Goal: Task Accomplishment & Management: Complete application form

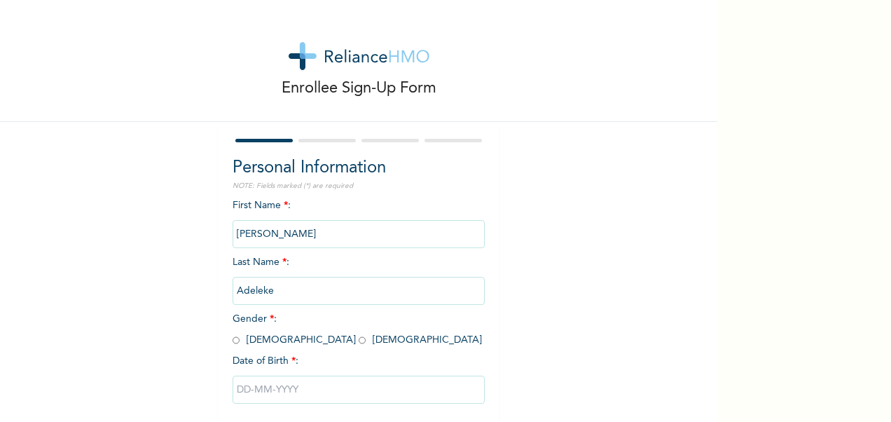
click at [359, 339] on input "radio" at bounding box center [362, 340] width 7 height 13
radio input "true"
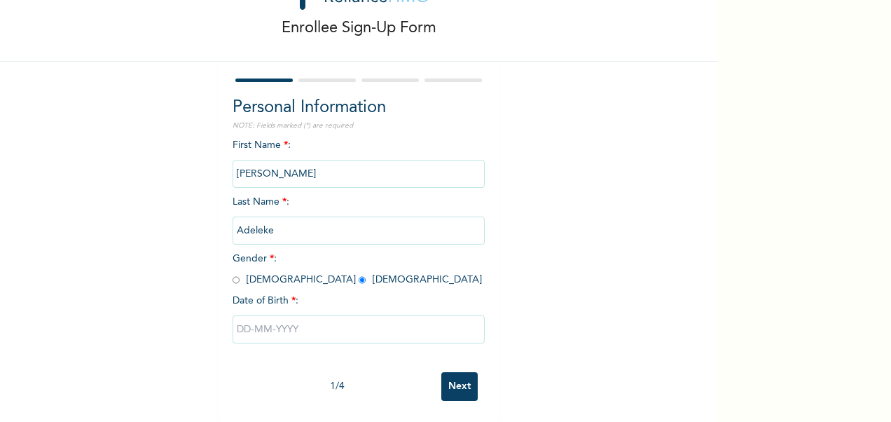
click at [269, 317] on input "text" at bounding box center [359, 329] width 252 height 28
select select "7"
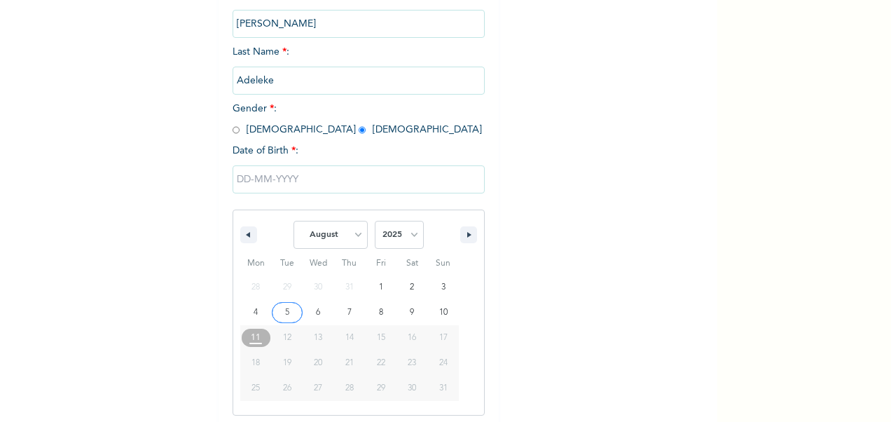
scroll to position [216, 0]
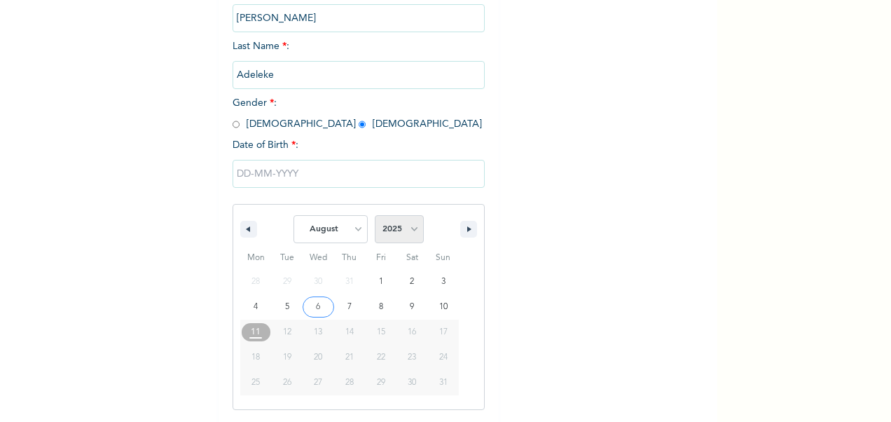
click at [397, 234] on select "2025 2024 2023 2022 2021 2020 2019 2018 2017 2016 2015 2014 2013 2012 2011 2010…" at bounding box center [399, 229] width 49 height 28
select select "1996"
click at [375, 217] on select "2025 2024 2023 2022 2021 2020 2019 2018 2017 2016 2015 2014 2013 2012 2011 2010…" at bounding box center [399, 229] width 49 height 28
click at [467, 224] on button "button" at bounding box center [468, 229] width 17 height 17
click at [461, 231] on button "button" at bounding box center [468, 229] width 17 height 17
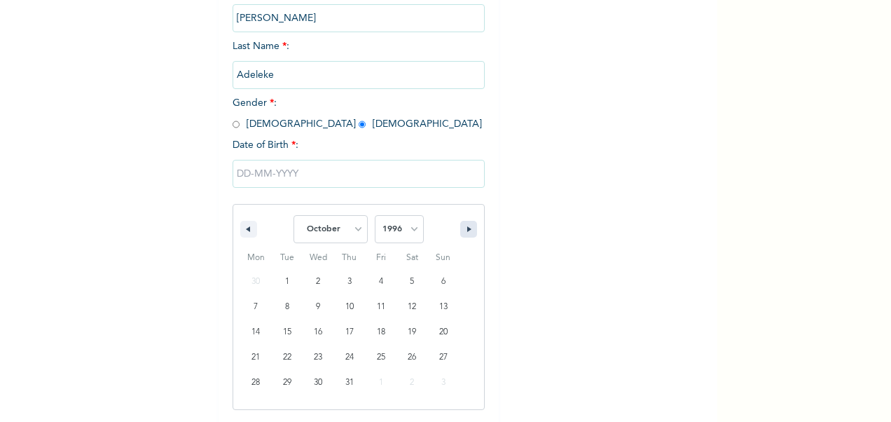
click at [461, 231] on button "button" at bounding box center [468, 229] width 17 height 17
select select "10"
type input "[DATE]"
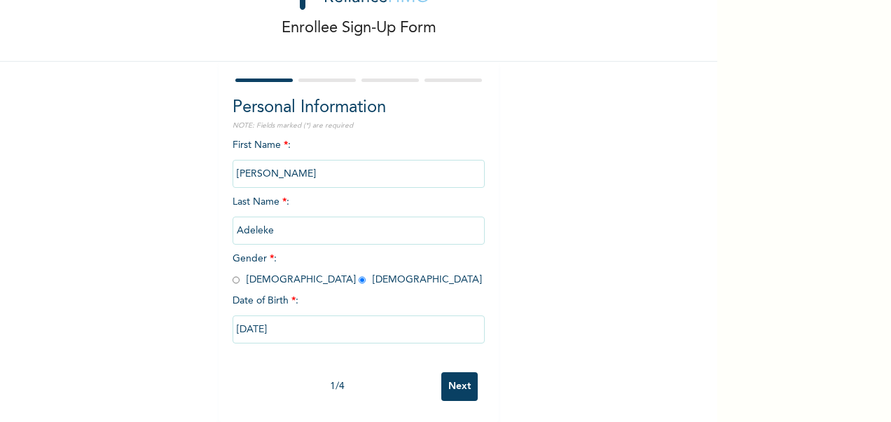
scroll to position [73, 0]
click at [462, 372] on input "Next" at bounding box center [459, 386] width 36 height 29
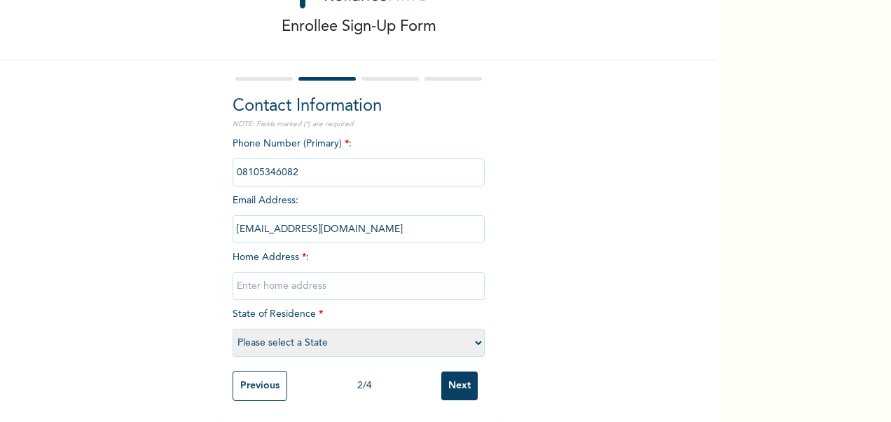
click at [249, 277] on input "text" at bounding box center [359, 286] width 252 height 28
type input "[STREET_ADDRESS][MEDICAL_DATA] okota"
click at [280, 329] on select "Please select a State [PERSON_NAME] (FCT) [PERSON_NAME] Ibom [GEOGRAPHIC_DATA] …" at bounding box center [359, 343] width 252 height 28
select select "25"
click at [233, 329] on select "Please select a State [PERSON_NAME] (FCT) [PERSON_NAME] Ibom [GEOGRAPHIC_DATA] …" at bounding box center [359, 343] width 252 height 28
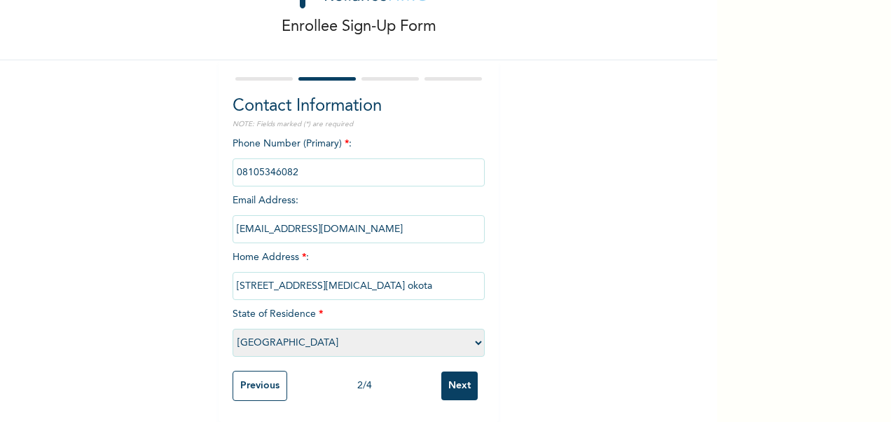
scroll to position [74, 0]
click at [457, 378] on input "Next" at bounding box center [459, 385] width 36 height 29
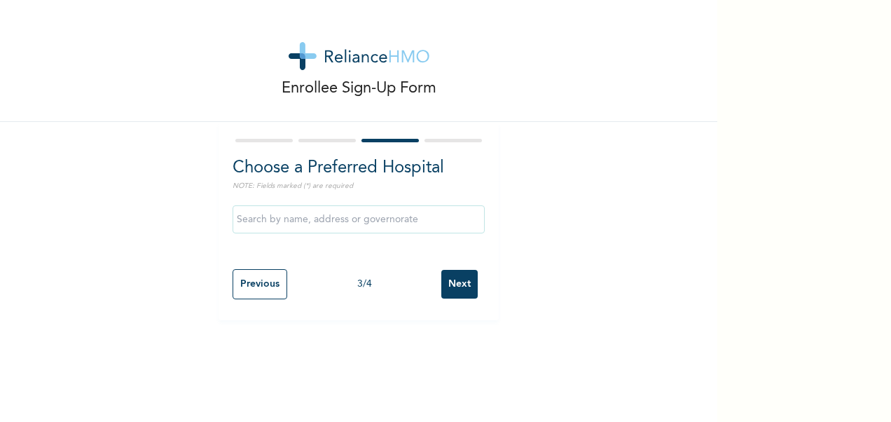
scroll to position [0, 0]
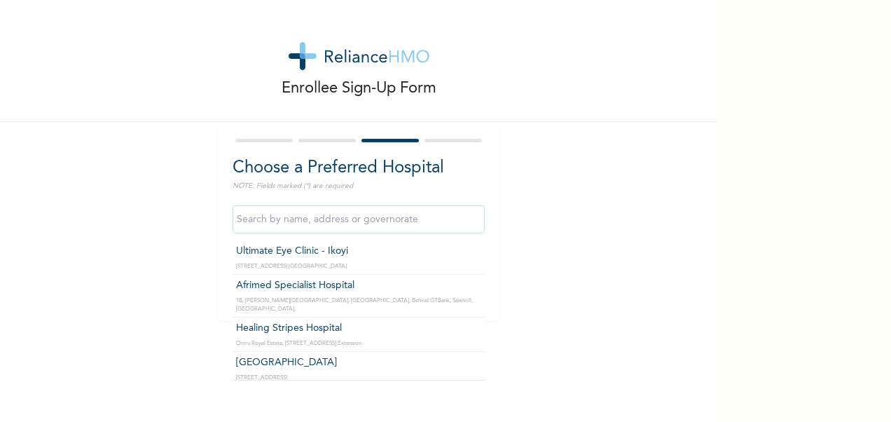
click at [334, 224] on input "text" at bounding box center [359, 219] width 252 height 28
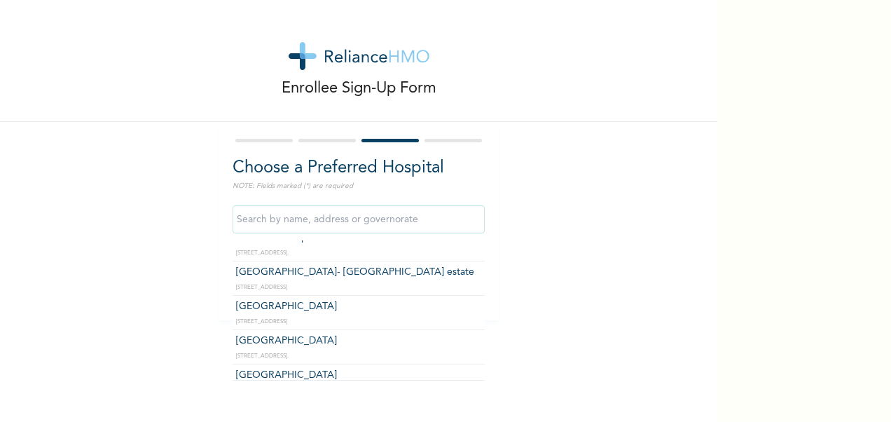
scroll to position [812, 0]
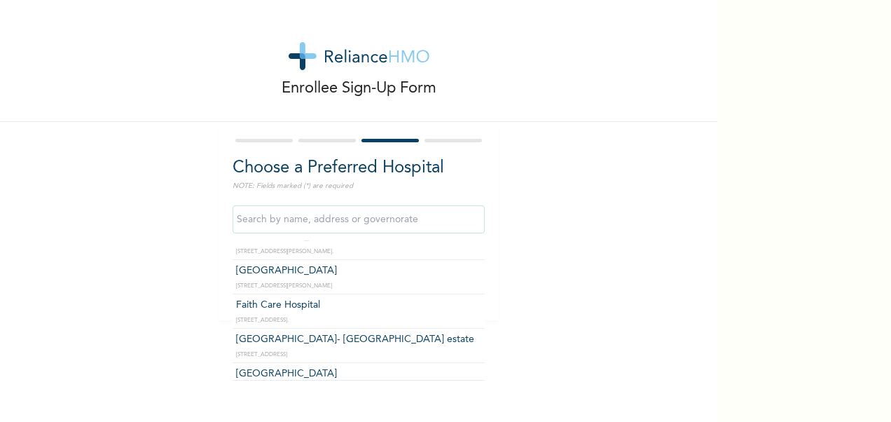
type input "[GEOGRAPHIC_DATA]- [GEOGRAPHIC_DATA] estate"
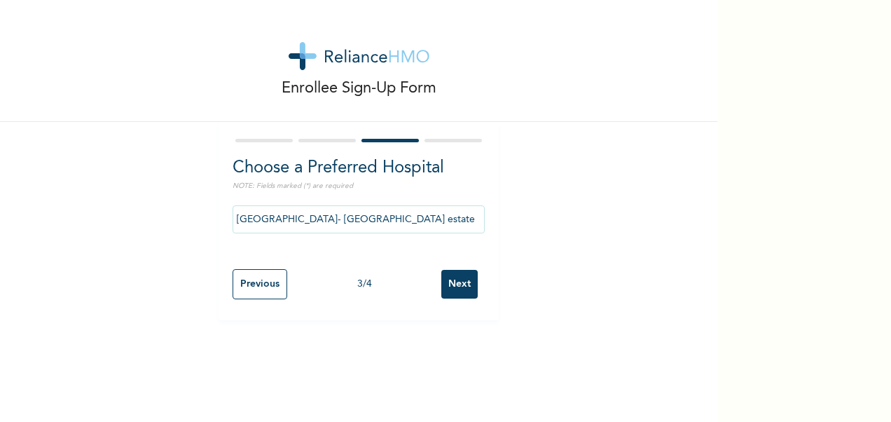
click at [449, 290] on input "Next" at bounding box center [459, 284] width 36 height 29
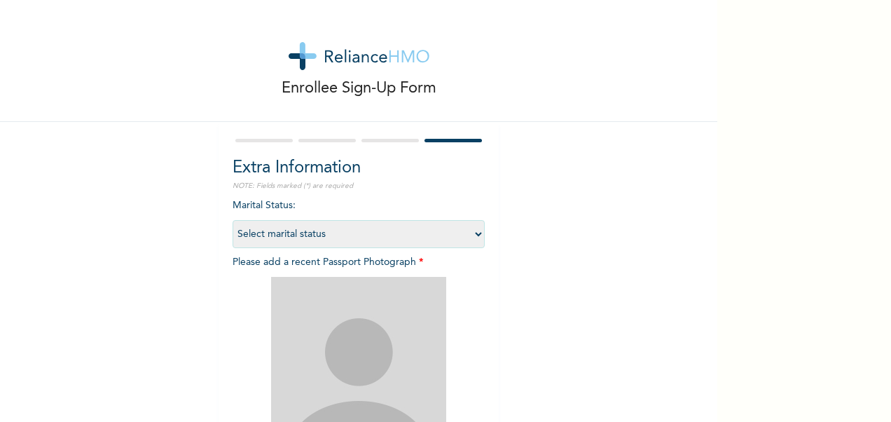
click at [322, 231] on select "Select marital status [DEMOGRAPHIC_DATA] Married [DEMOGRAPHIC_DATA] Widow/[DEMO…" at bounding box center [359, 234] width 252 height 28
select select "1"
click at [233, 220] on select "Select marital status [DEMOGRAPHIC_DATA] Married [DEMOGRAPHIC_DATA] Widow/[DEMO…" at bounding box center [359, 234] width 252 height 28
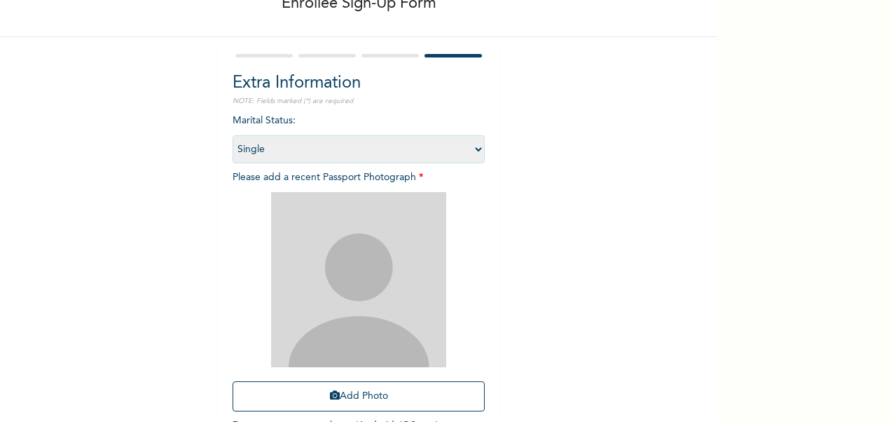
scroll to position [53, 0]
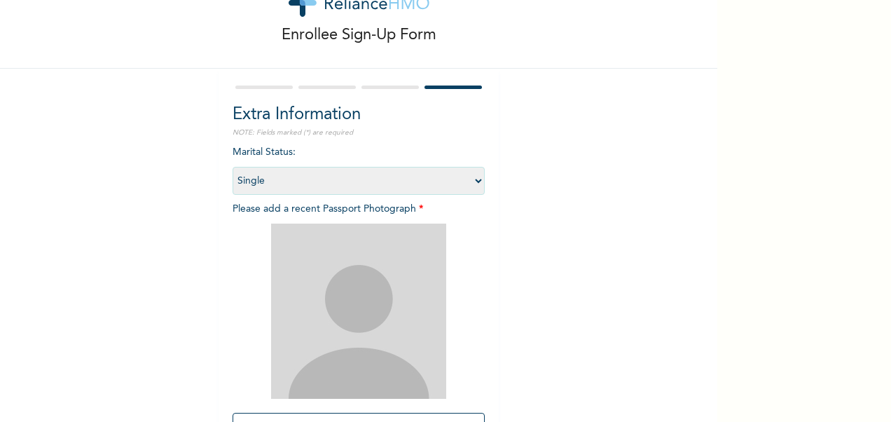
click at [352, 331] on img at bounding box center [358, 311] width 175 height 175
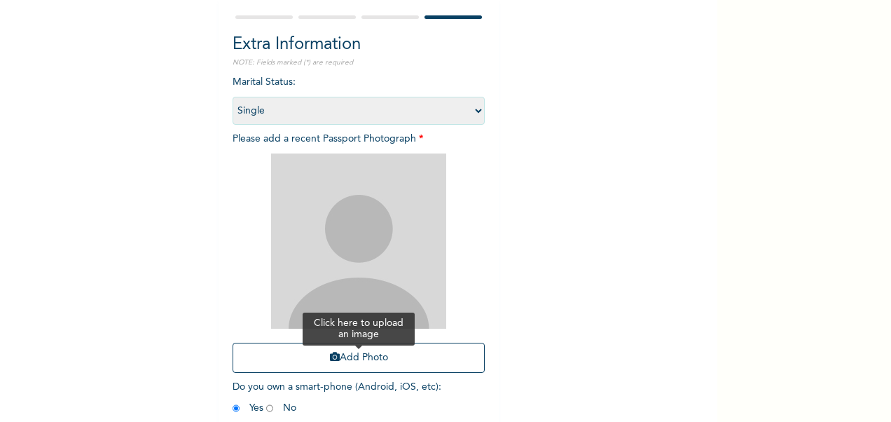
click at [331, 357] on icon "button" at bounding box center [335, 357] width 10 height 10
click at [344, 358] on button "Add Photo" at bounding box center [359, 358] width 252 height 30
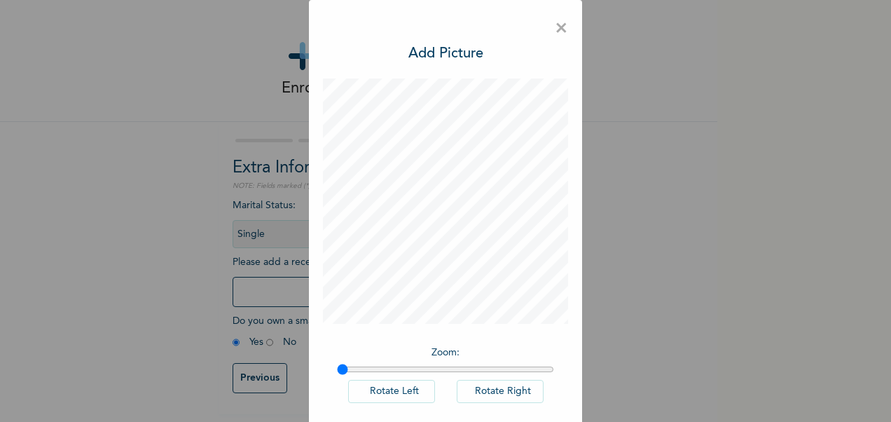
scroll to position [4, 0]
click at [414, 369] on input "range" at bounding box center [445, 369] width 217 height 11
click at [366, 373] on input "range" at bounding box center [445, 369] width 217 height 11
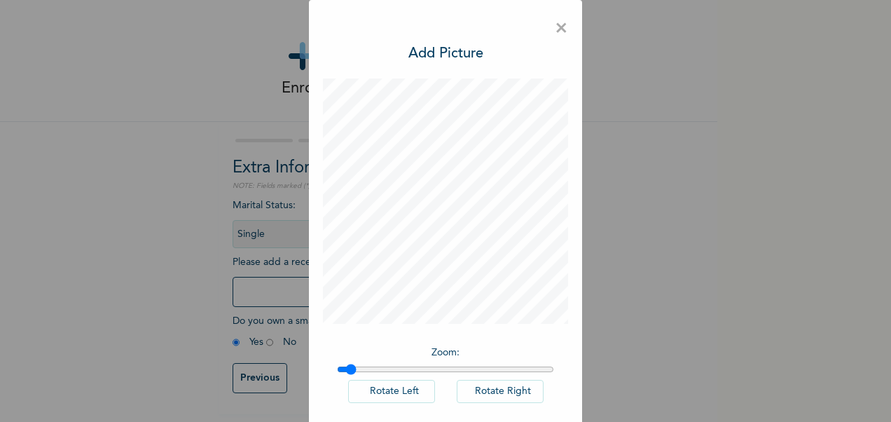
click at [345, 366] on input "range" at bounding box center [445, 369] width 217 height 11
type input "1"
click at [337, 371] on input "range" at bounding box center [445, 369] width 217 height 11
click at [663, 169] on div "× Add Picture Zoom : Rotate Left Rotate Right DONE" at bounding box center [445, 211] width 891 height 422
click at [555, 32] on span "×" at bounding box center [561, 28] width 13 height 29
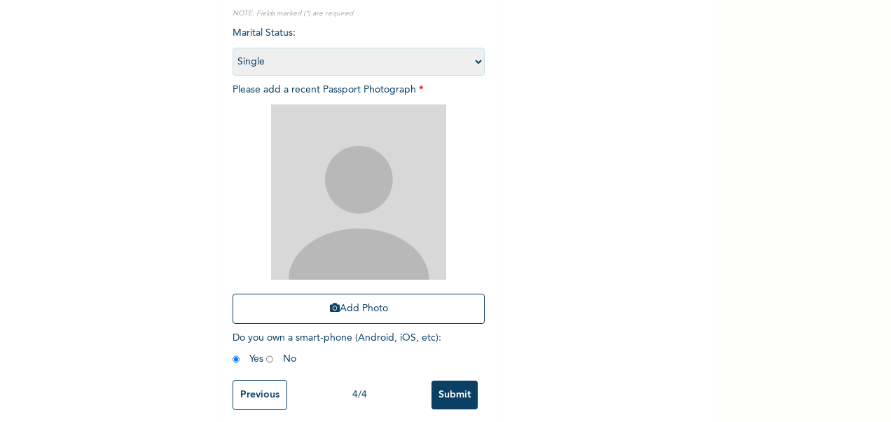
scroll to position [193, 0]
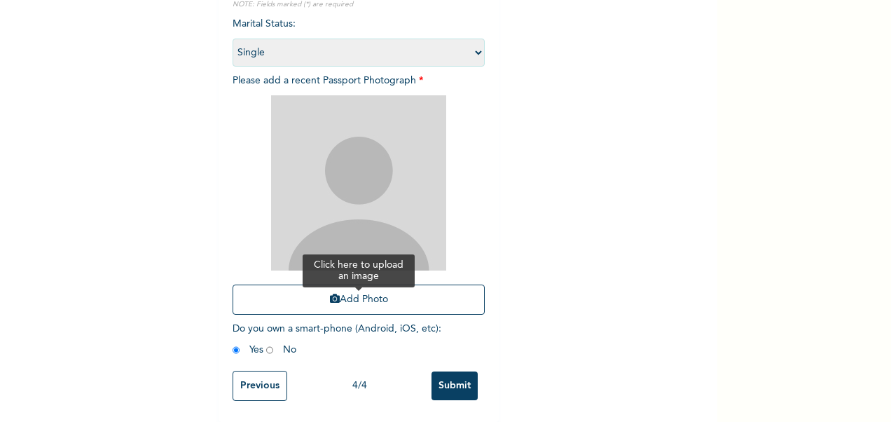
click at [355, 284] on button "Add Photo" at bounding box center [359, 299] width 252 height 30
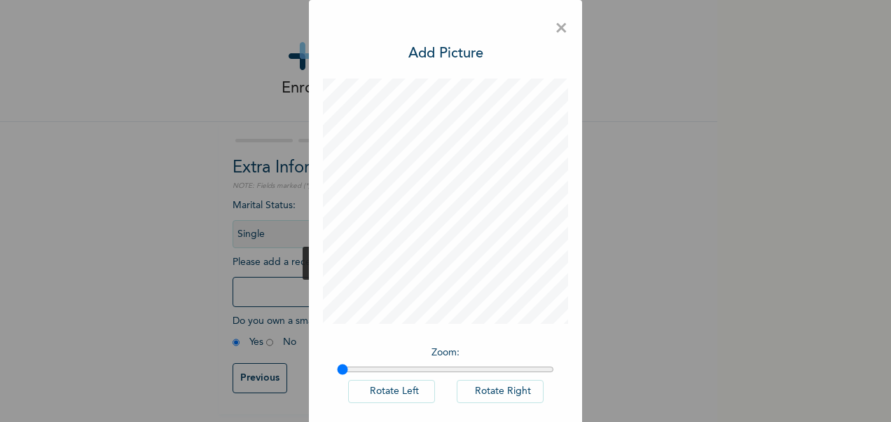
scroll to position [4, 0]
click at [531, 326] on div "Zoom : Rotate Left Rotate Right DONE" at bounding box center [445, 276] width 245 height 397
click at [558, 303] on div "Zoom : Rotate Left Rotate Right DONE" at bounding box center [445, 276] width 245 height 397
click at [548, 18] on div "× Add Picture Zoom : Rotate Left Rotate Right DONE" at bounding box center [445, 245] width 273 height 490
click at [557, 20] on span "×" at bounding box center [561, 28] width 13 height 29
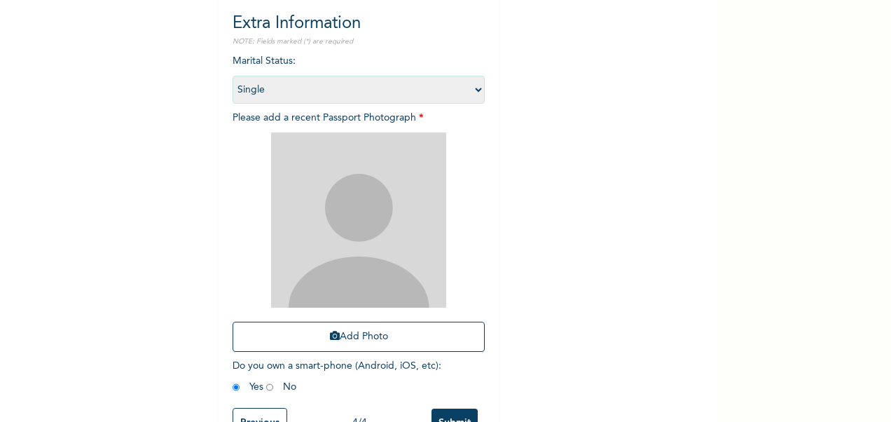
scroll to position [172, 0]
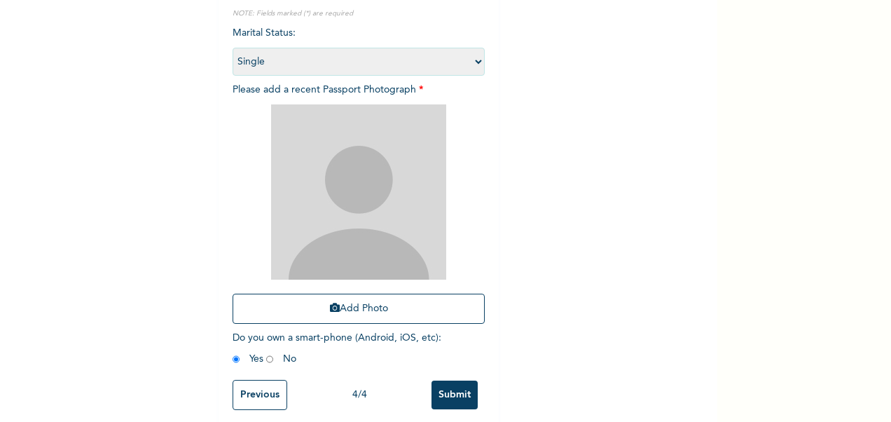
click at [612, 279] on div "Enrollee Sign-Up Form Extra Information NOTE: Fields marked (*) are required Ma…" at bounding box center [358, 129] width 717 height 603
click at [141, 85] on div "Enrollee Sign-Up Form Extra Information NOTE: Fields marked (*) are required Ma…" at bounding box center [358, 129] width 717 height 603
click at [335, 304] on button "Add Photo" at bounding box center [359, 309] width 252 height 30
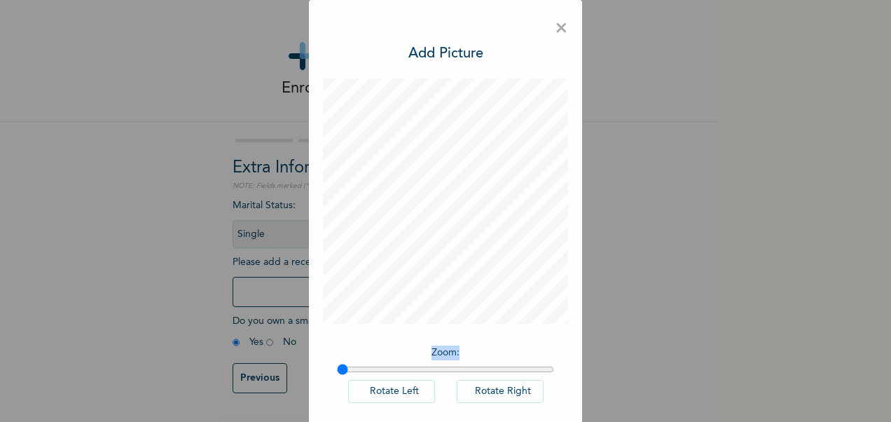
drag, startPoint x: 369, startPoint y: 378, endPoint x: 357, endPoint y: 358, distance: 23.9
click at [357, 358] on div "Zoom : Rotate Left Rotate Right" at bounding box center [445, 381] width 245 height 86
drag, startPoint x: 357, startPoint y: 358, endPoint x: 372, endPoint y: 367, distance: 17.9
click at [372, 367] on input "range" at bounding box center [445, 369] width 217 height 11
type input "1"
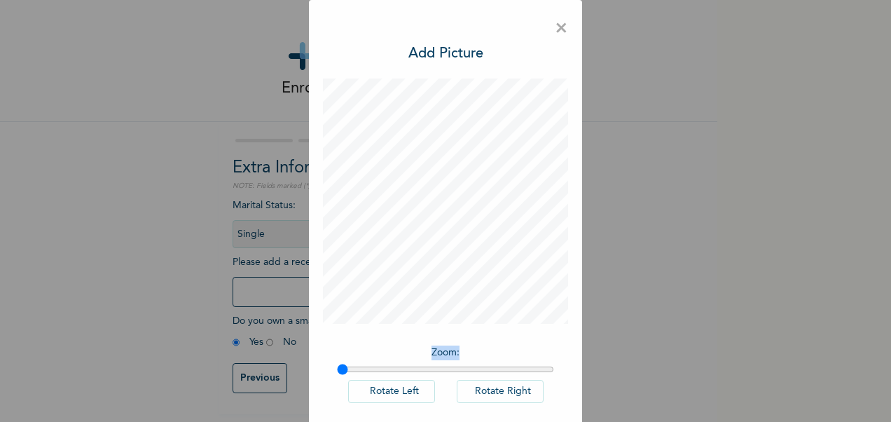
click at [337, 367] on input "range" at bounding box center [445, 369] width 217 height 11
drag, startPoint x: 334, startPoint y: 367, endPoint x: 327, endPoint y: 369, distance: 7.1
click at [327, 369] on div "Zoom : Rotate Left Rotate Right" at bounding box center [445, 381] width 245 height 86
click at [557, 28] on span "×" at bounding box center [561, 28] width 13 height 29
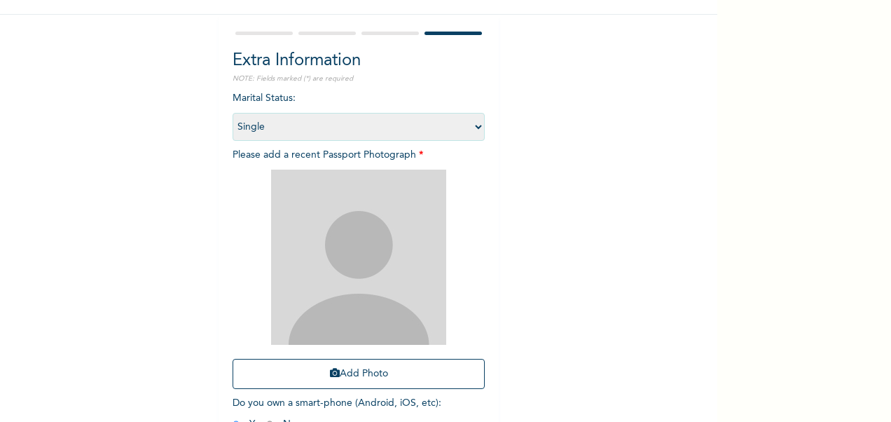
scroll to position [193, 0]
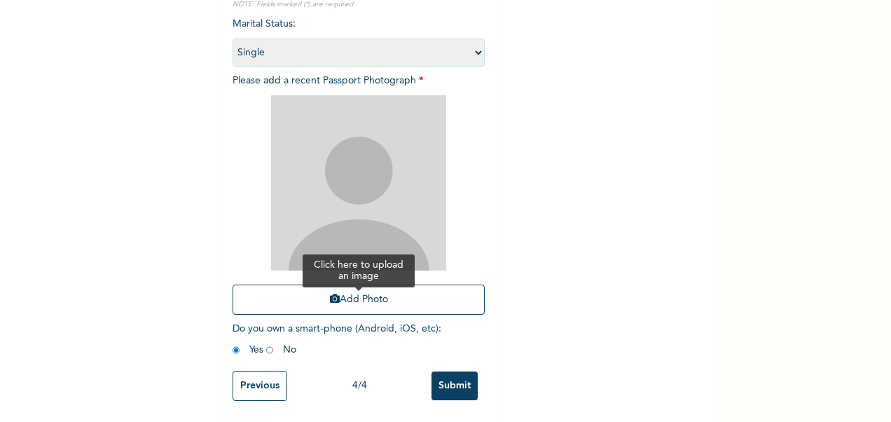
click at [362, 286] on button "Add Photo" at bounding box center [359, 299] width 252 height 30
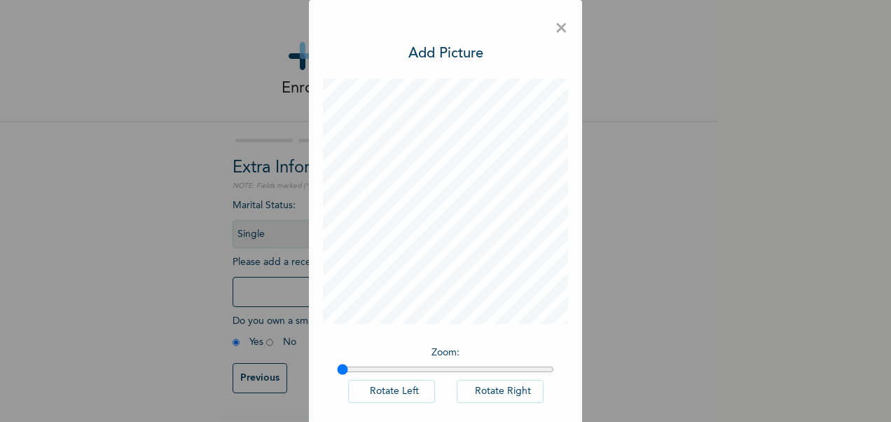
scroll to position [67, 0]
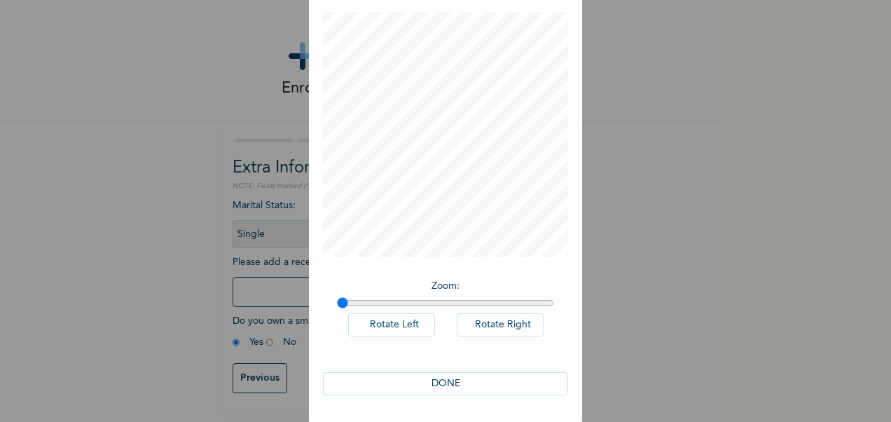
click at [486, 380] on button "DONE" at bounding box center [445, 383] width 245 height 23
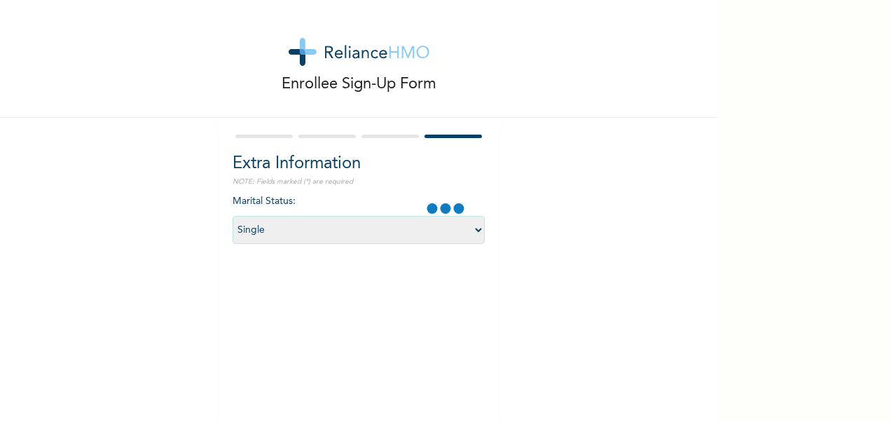
click at [389, 141] on form "Extra Information NOTE: Fields marked (*) are required Marital Status : Select …" at bounding box center [359, 322] width 252 height 380
click at [382, 133] on div at bounding box center [359, 136] width 252 height 9
click at [378, 233] on select "Select marital status [DEMOGRAPHIC_DATA] Married [DEMOGRAPHIC_DATA] Widow/[DEMO…" at bounding box center [359, 230] width 252 height 28
click at [233, 216] on select "Select marital status [DEMOGRAPHIC_DATA] Married [DEMOGRAPHIC_DATA] Widow/[DEMO…" at bounding box center [359, 230] width 252 height 28
click at [371, 300] on div at bounding box center [320, 338] width 175 height 175
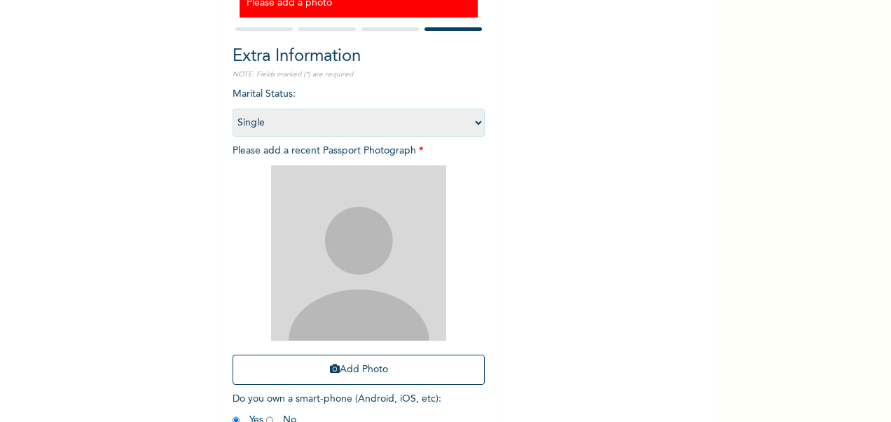
scroll to position [157, 0]
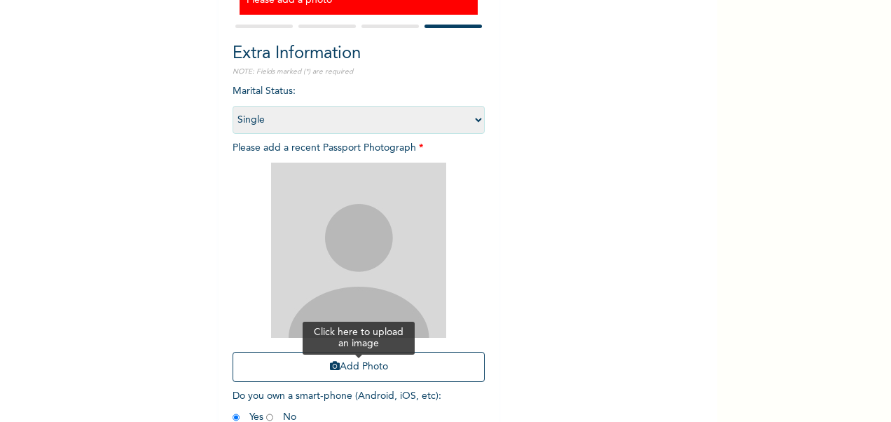
click at [331, 369] on icon "button" at bounding box center [335, 366] width 10 height 10
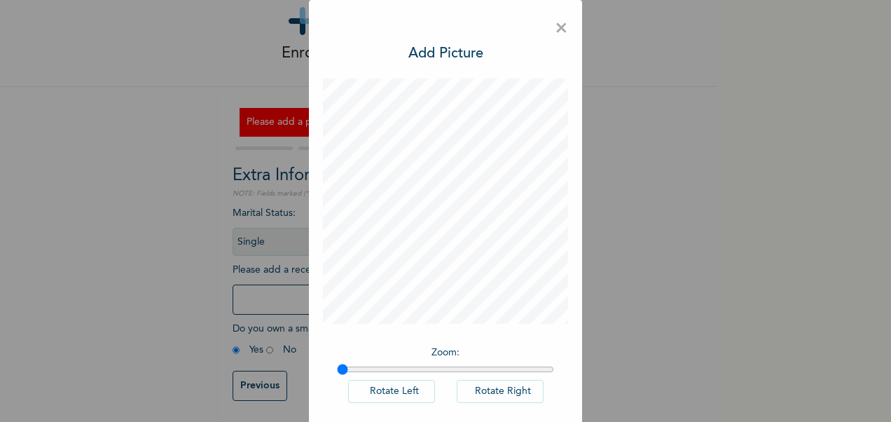
click at [472, 395] on button "Rotate Right" at bounding box center [500, 391] width 87 height 23
click at [377, 393] on button "Rotate Left" at bounding box center [391, 391] width 87 height 23
click at [375, 392] on button "Rotate Left" at bounding box center [391, 391] width 87 height 23
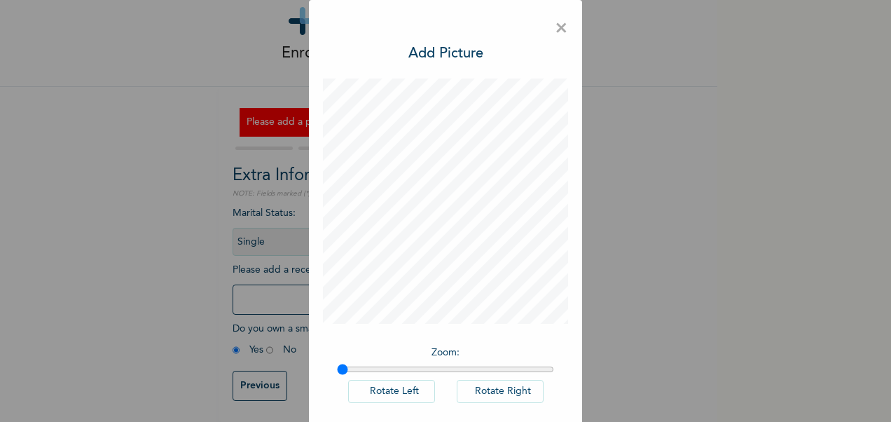
click at [375, 392] on button "Rotate Left" at bounding box center [391, 391] width 87 height 23
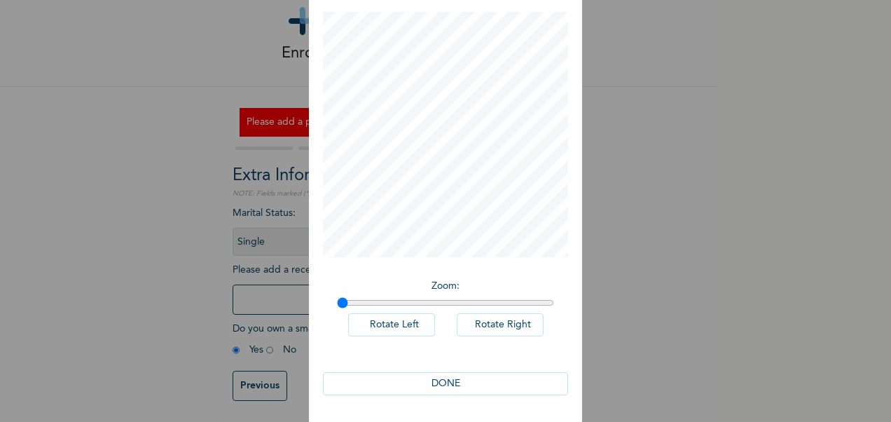
click at [444, 385] on button "DONE" at bounding box center [445, 383] width 245 height 23
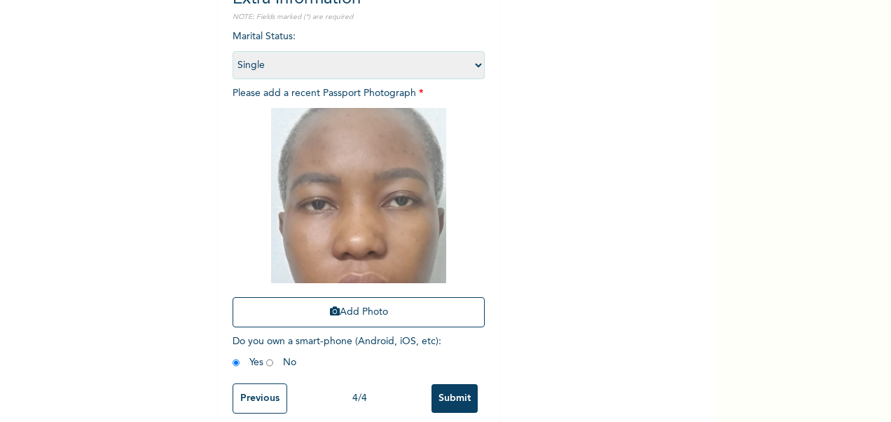
scroll to position [236, 0]
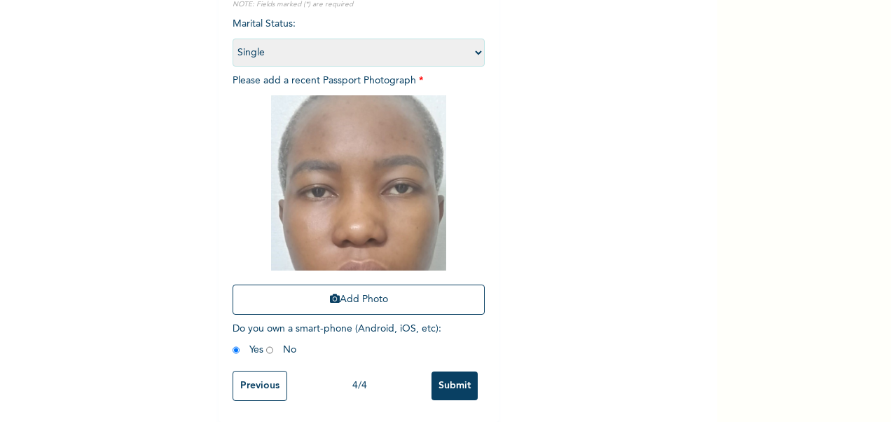
click at [446, 376] on input "Submit" at bounding box center [455, 385] width 46 height 29
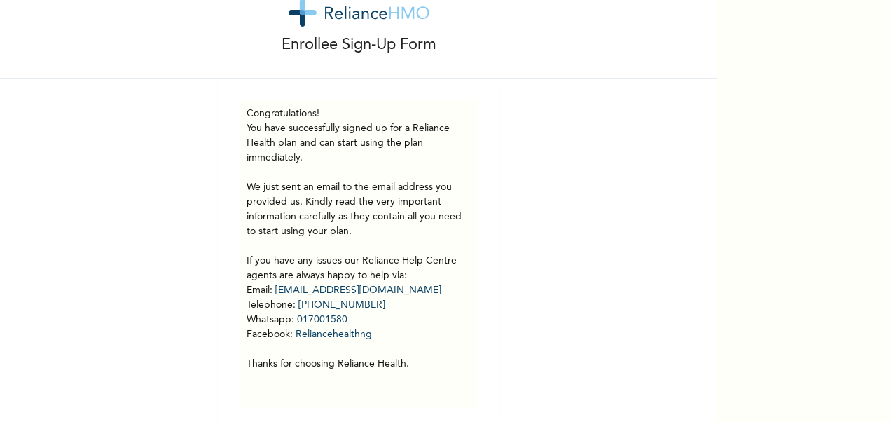
scroll to position [61, 0]
